Goal: Information Seeking & Learning: Learn about a topic

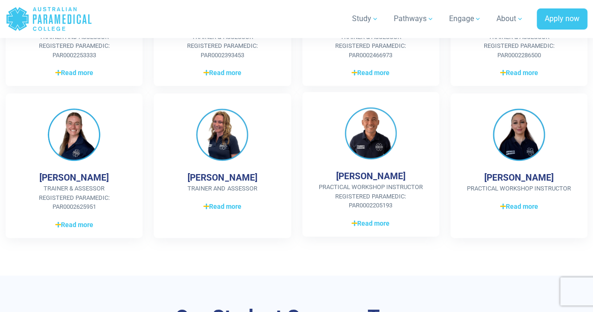
click at [420, 128] on div "[PERSON_NAME] Practical Workshop Instructor Registered Paramedic: PAR0002205193…" at bounding box center [370, 164] width 137 height 144
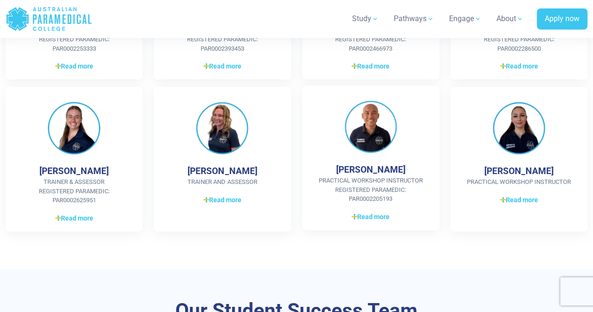
scroll to position [487, 0]
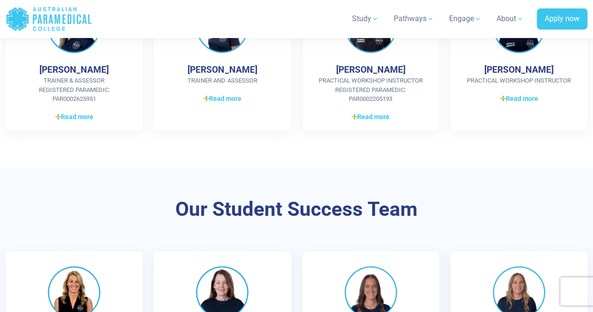
click at [405, 65] on div "[PERSON_NAME] Practical Workshop Instructor Registered Paramedic: PAR0002205193…" at bounding box center [370, 57] width 137 height 144
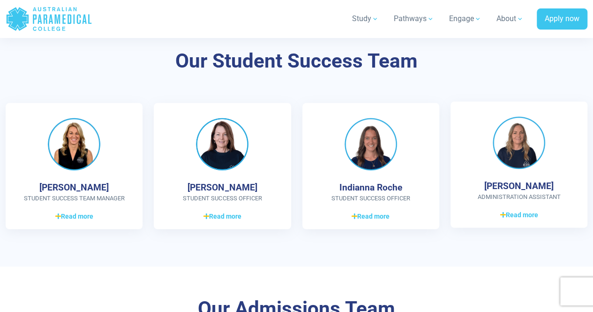
scroll to position [803, 0]
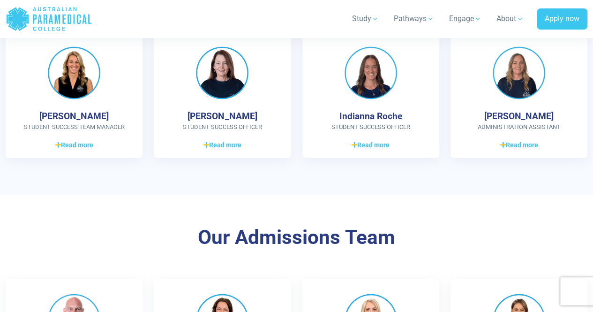
click at [496, 175] on div "Our Student Success Team [PERSON_NAME] Student Success Team Manager 10 years va…" at bounding box center [296, 71] width 593 height 247
click at [497, 180] on div "Our Student Success Team [PERSON_NAME] Student Success Team Manager 10 years va…" at bounding box center [296, 71] width 593 height 247
click at [495, 140] on link "Read more Read less" at bounding box center [518, 142] width 107 height 11
click at [501, 89] on img at bounding box center [518, 71] width 52 height 52
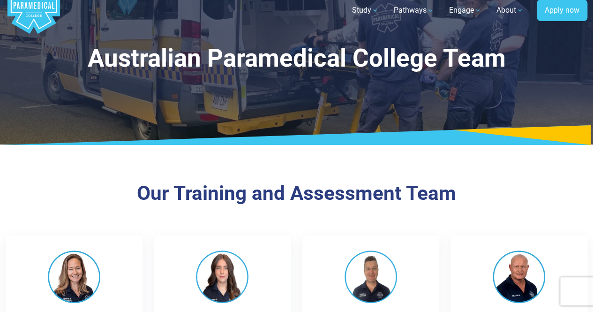
scroll to position [0, 0]
